Goal: Task Accomplishment & Management: Manage account settings

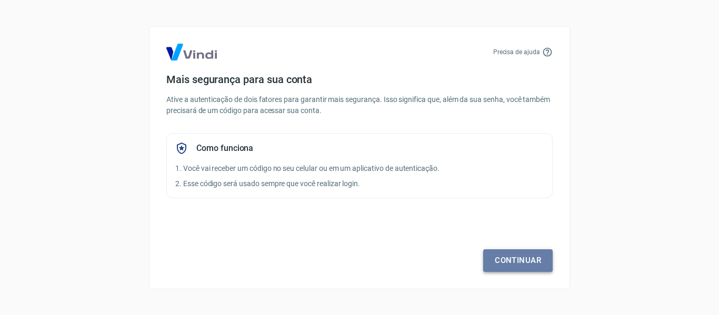
click at [515, 267] on link "Continuar" at bounding box center [518, 261] width 70 height 22
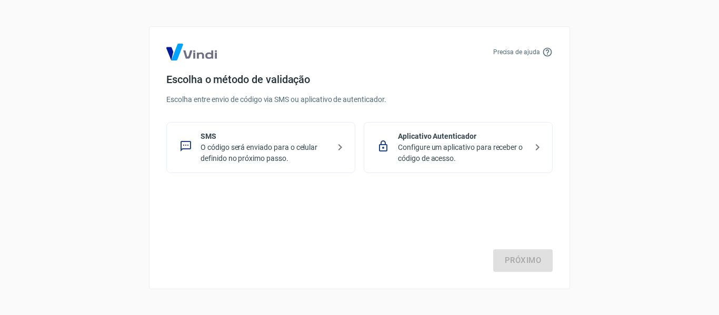
click at [521, 157] on p "Configure um aplicativo para receber o código de acesso." at bounding box center [462, 153] width 129 height 22
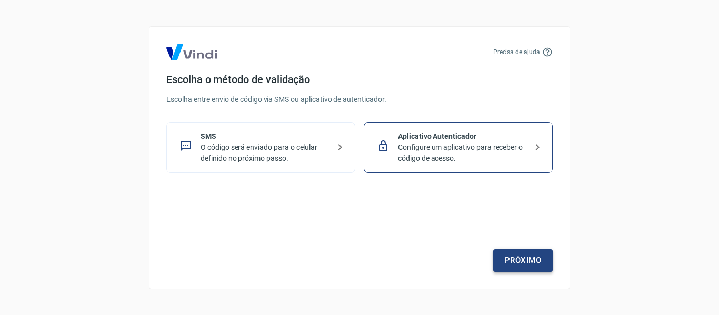
click at [532, 261] on link "Próximo" at bounding box center [523, 261] width 60 height 22
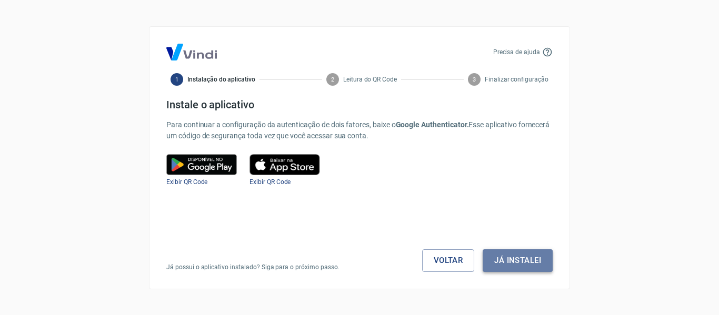
click at [545, 261] on button "Já instalei" at bounding box center [518, 261] width 70 height 22
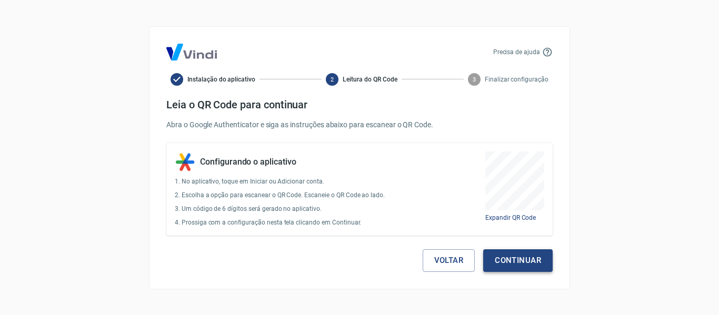
click at [531, 260] on button "Continuar" at bounding box center [518, 261] width 70 height 22
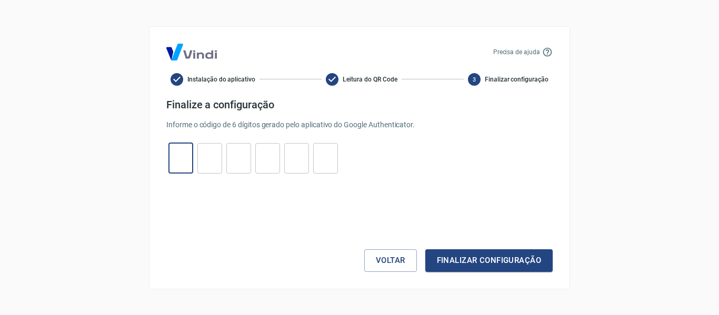
click at [180, 153] on input "tel" at bounding box center [181, 158] width 25 height 23
type input "9"
type input "7"
type input "1"
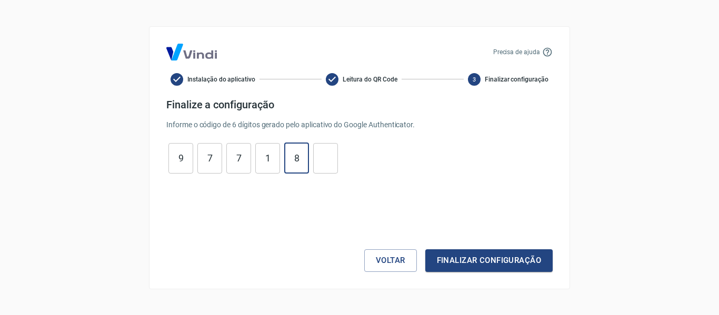
type input "8"
type input "2"
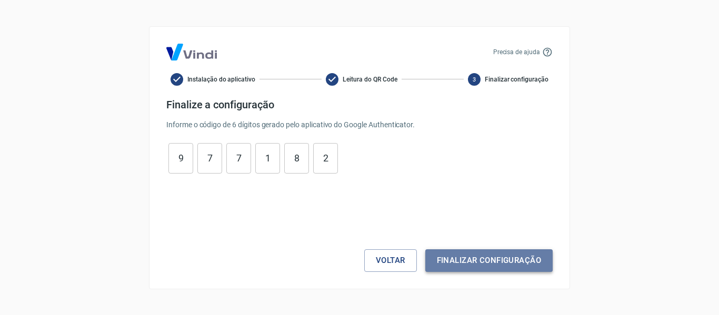
click at [510, 258] on button "Finalizar configuração" at bounding box center [489, 261] width 127 height 22
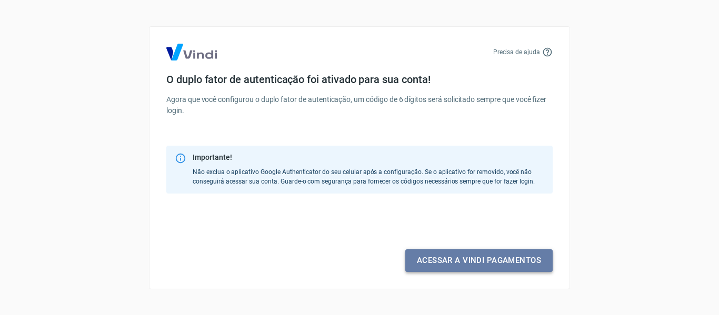
click at [471, 262] on link "Acessar a Vindi pagamentos" at bounding box center [479, 261] width 147 height 22
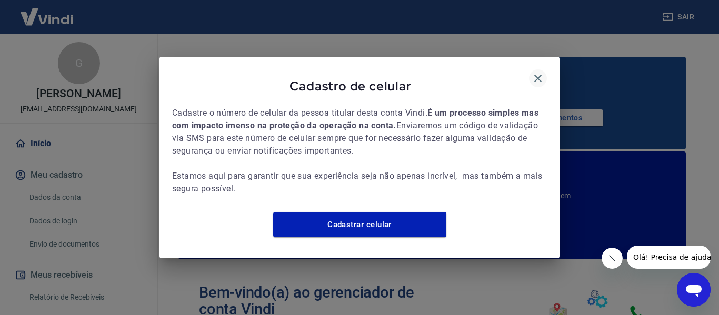
click at [541, 75] on icon "button" at bounding box center [538, 78] width 7 height 7
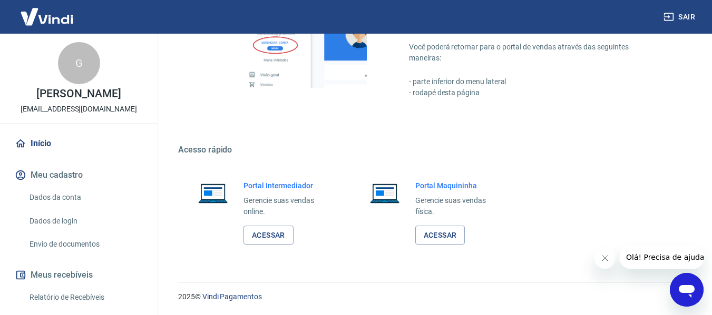
scroll to position [53, 0]
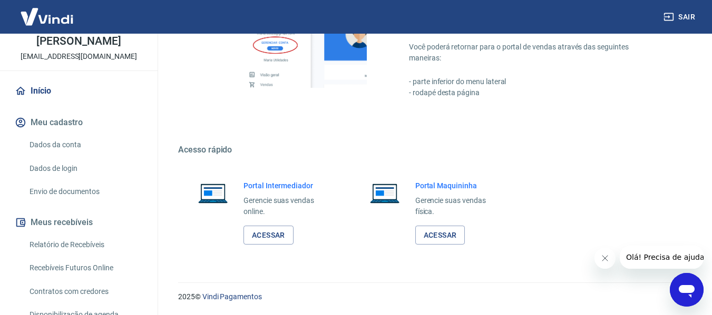
click at [64, 120] on button "Meu cadastro" at bounding box center [79, 122] width 132 height 23
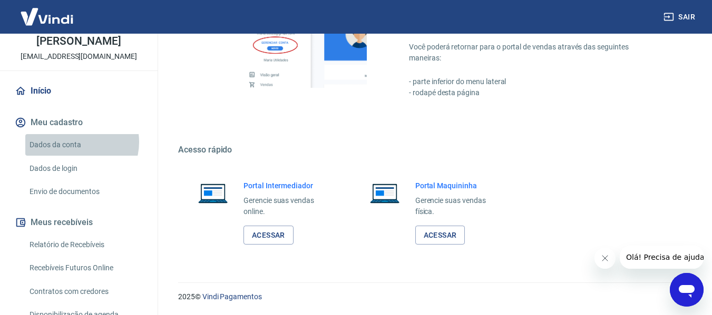
click at [76, 142] on link "Dados da conta" at bounding box center [85, 145] width 120 height 22
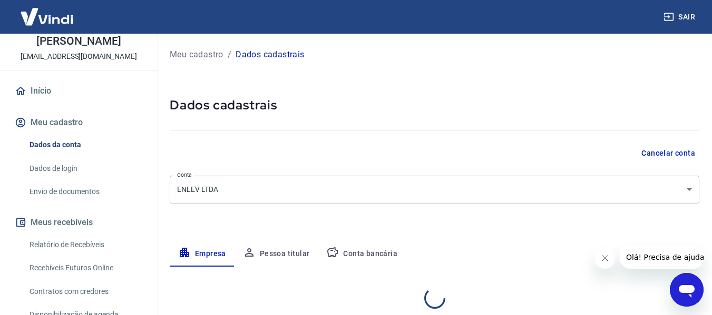
select select "MG"
select select "business"
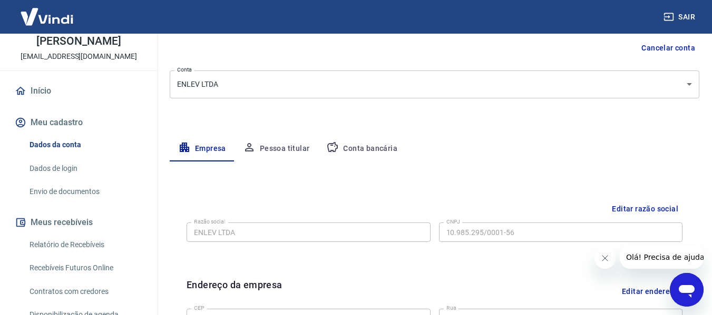
click at [290, 146] on button "Pessoa titular" at bounding box center [276, 148] width 84 height 25
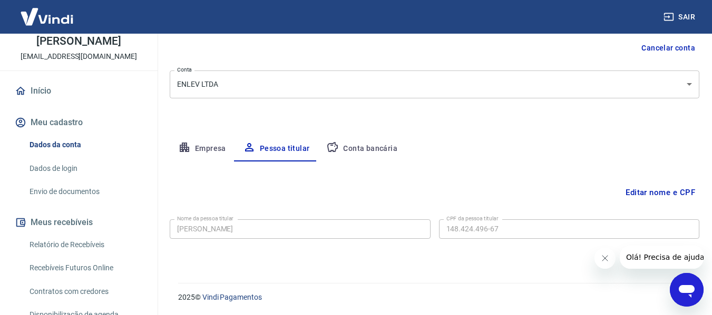
scroll to position [106, 0]
click at [656, 193] on button "Editar nome e CPF" at bounding box center [660, 192] width 78 height 20
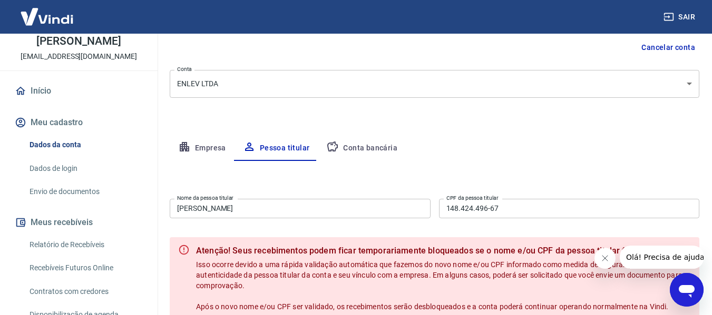
click at [281, 210] on input "[PERSON_NAME]" at bounding box center [300, 208] width 261 height 19
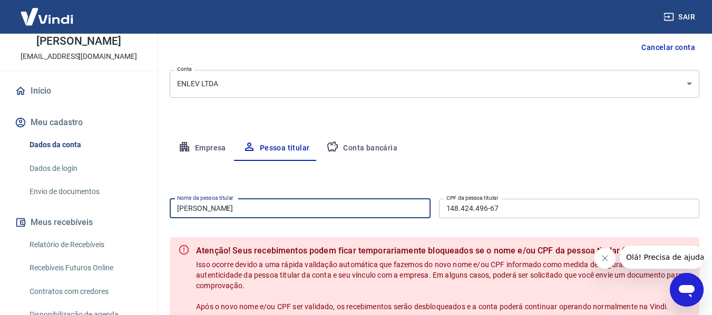
click at [281, 210] on input "[PERSON_NAME]" at bounding box center [300, 208] width 261 height 19
click at [349, 182] on div "Editar nome e CPF Nome da pessoa titular [PERSON_NAME] Nome da pessoa titular C…" at bounding box center [434, 263] width 529 height 204
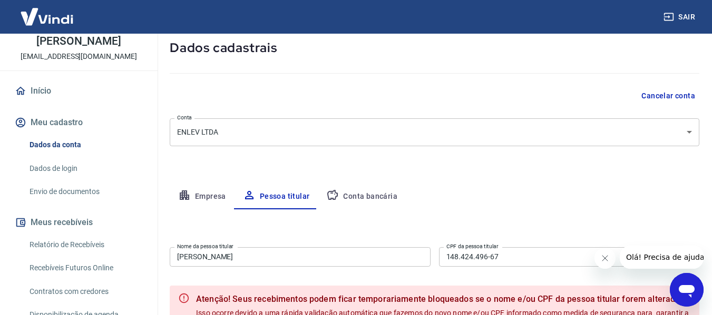
scroll to position [53, 0]
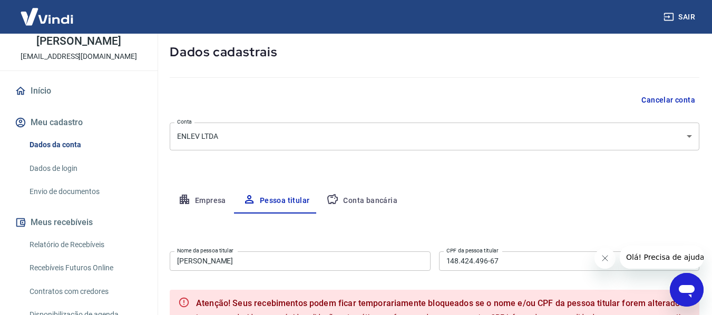
click at [208, 203] on button "Empresa" at bounding box center [202, 201] width 65 height 25
select select "MG"
select select "business"
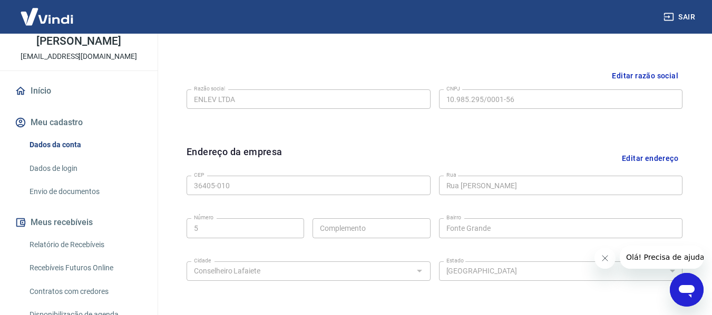
scroll to position [264, 0]
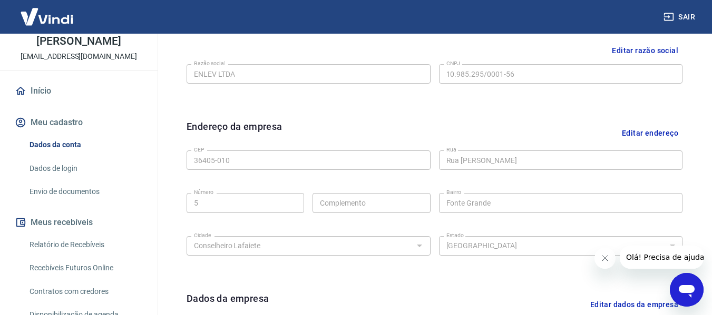
click at [646, 50] on button "Editar razão social" at bounding box center [644, 50] width 75 height 19
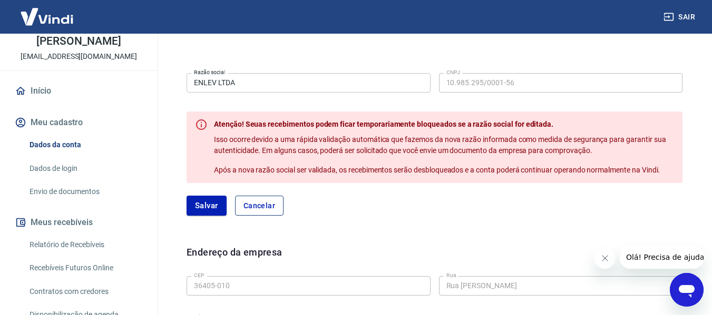
scroll to position [211, 0]
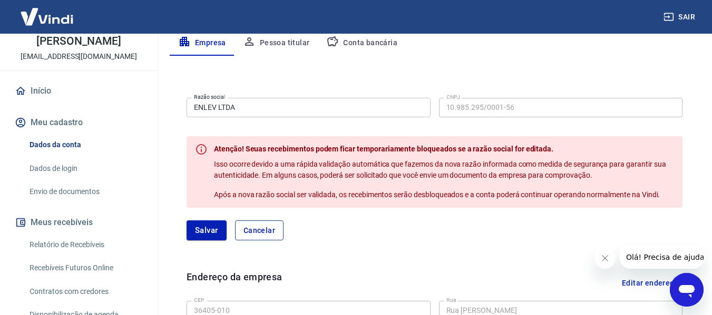
click at [268, 227] on button "Cancelar" at bounding box center [259, 231] width 48 height 20
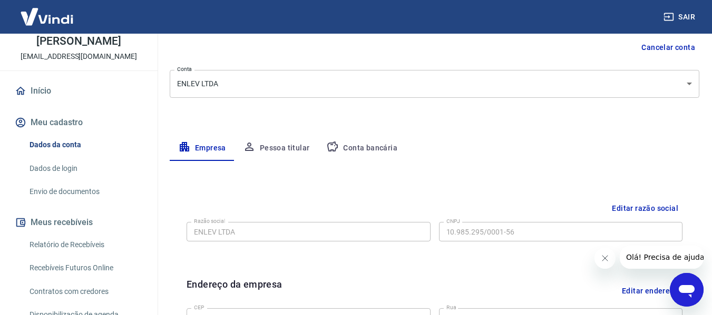
click at [281, 145] on button "Pessoa titular" at bounding box center [276, 148] width 84 height 25
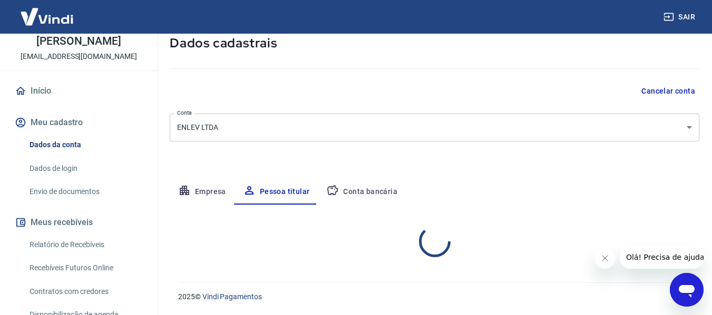
scroll to position [106, 0]
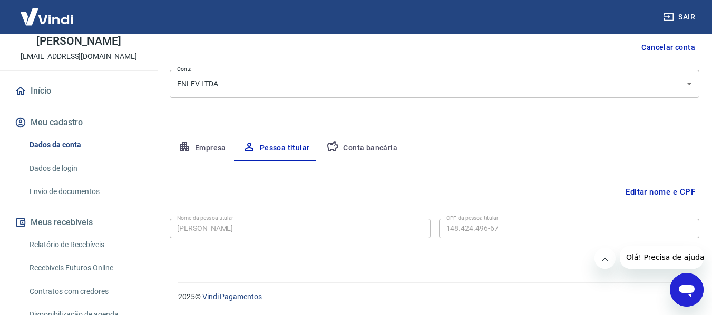
click at [634, 194] on button "Editar nome e CPF" at bounding box center [660, 192] width 78 height 20
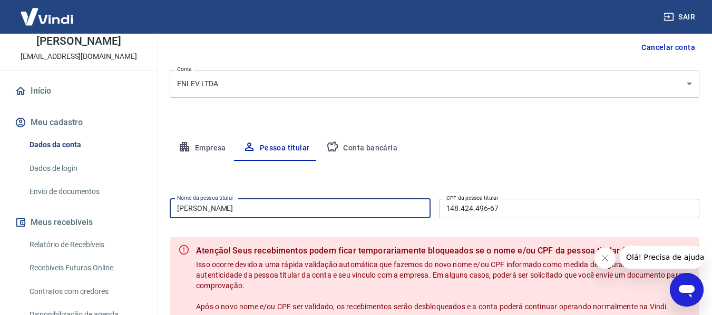
click at [268, 209] on input "[PERSON_NAME]" at bounding box center [300, 208] width 261 height 19
paste input "[PERSON_NAME]"
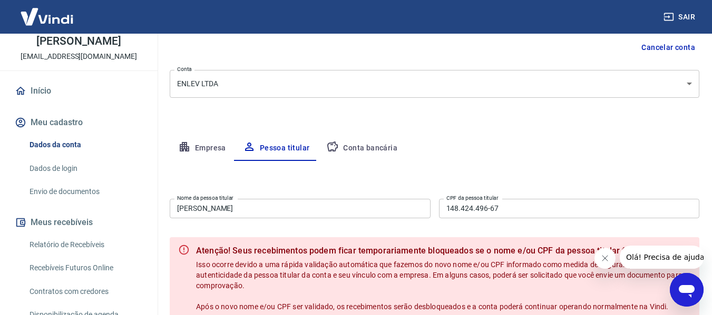
click at [293, 190] on div "Editar nome e CPF Nome da pessoa titular [PERSON_NAME] Nome da pessoa titular C…" at bounding box center [434, 263] width 529 height 204
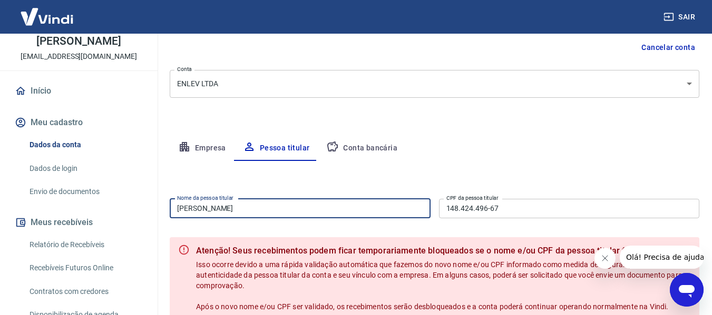
click at [292, 205] on input "[PERSON_NAME]" at bounding box center [300, 208] width 261 height 19
type input "[PERSON_NAME]"
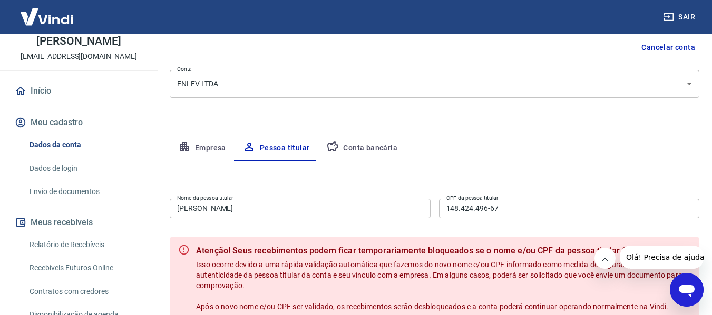
click at [312, 174] on div "Editar nome e CPF Nome da pessoa titular [PERSON_NAME] Nome da pessoa titular C…" at bounding box center [434, 263] width 529 height 204
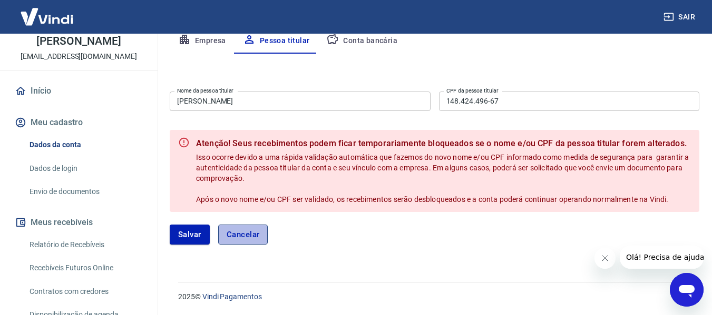
click at [249, 232] on button "Cancelar" at bounding box center [243, 235] width 50 height 20
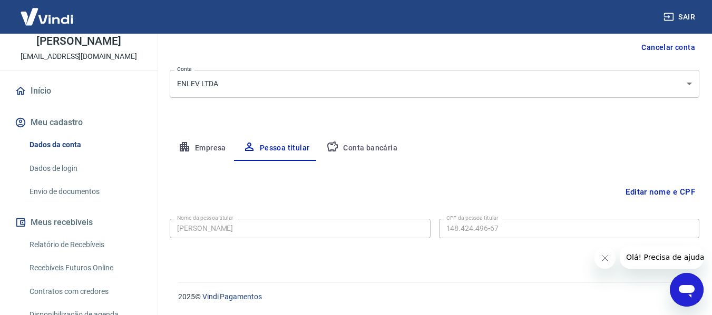
click at [359, 145] on button "Conta bancária" at bounding box center [362, 148] width 88 height 25
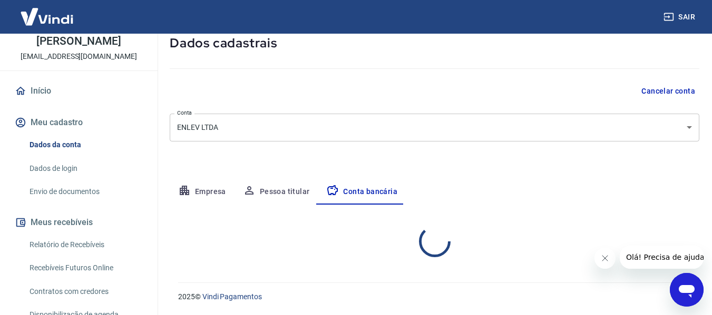
select select "1"
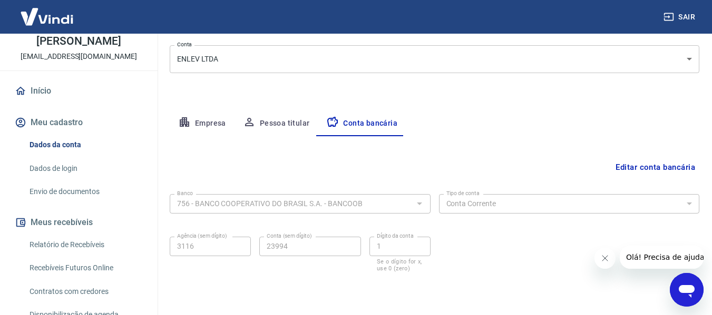
scroll to position [112, 0]
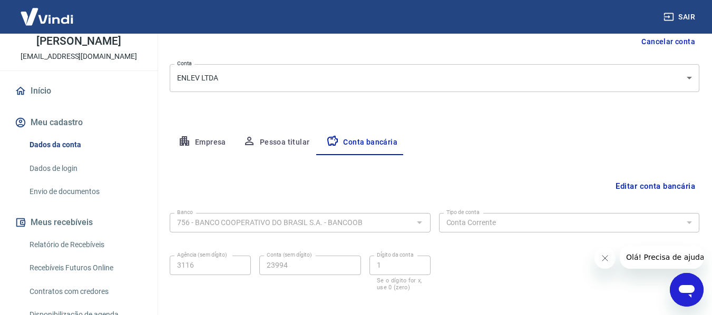
click at [279, 136] on button "Pessoa titular" at bounding box center [276, 142] width 84 height 25
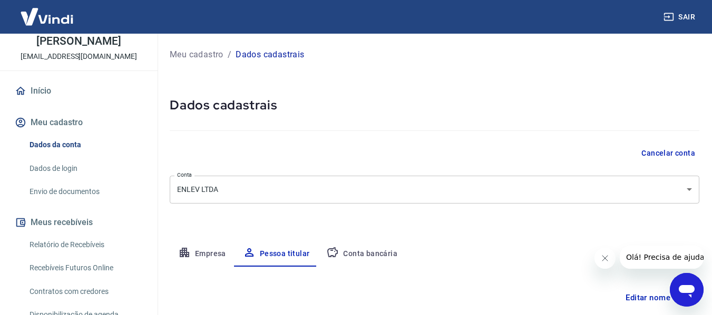
scroll to position [0, 0]
